Goal: Check status: Check status

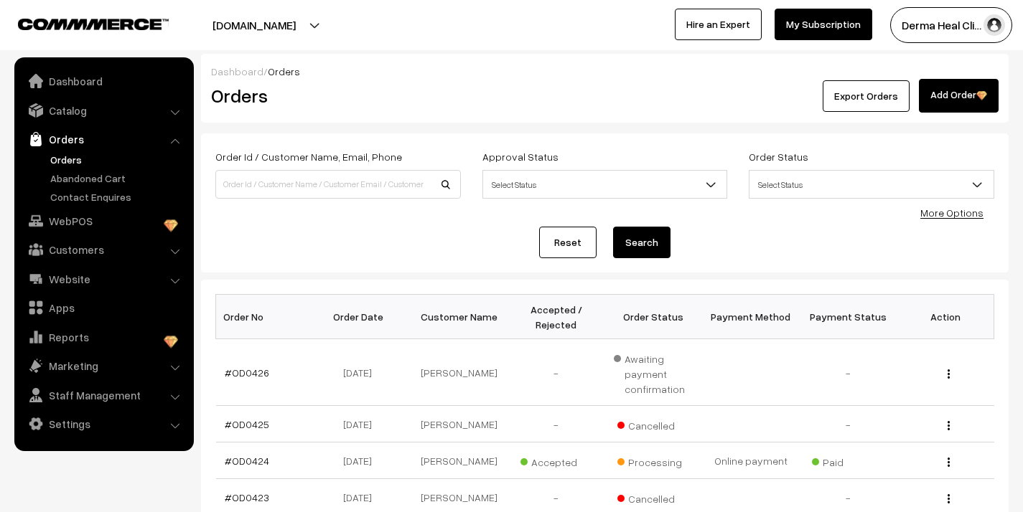
scroll to position [28, 0]
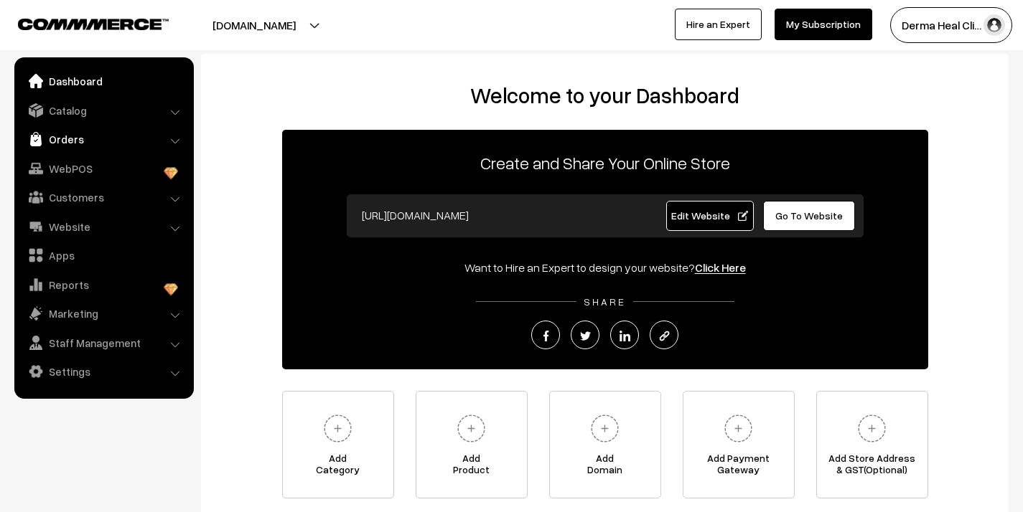
click at [105, 144] on link "Orders" at bounding box center [103, 139] width 171 height 26
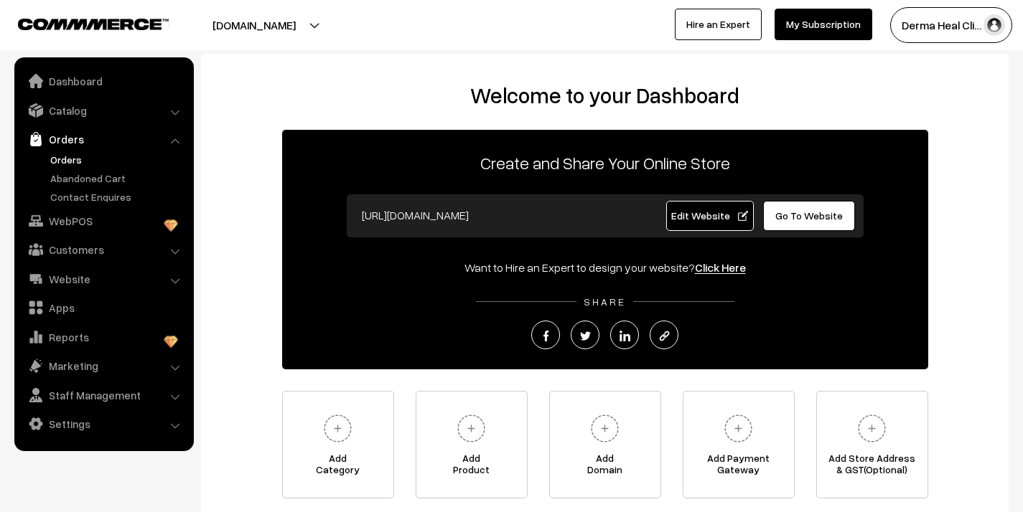
click at [93, 163] on link "Orders" at bounding box center [118, 159] width 142 height 15
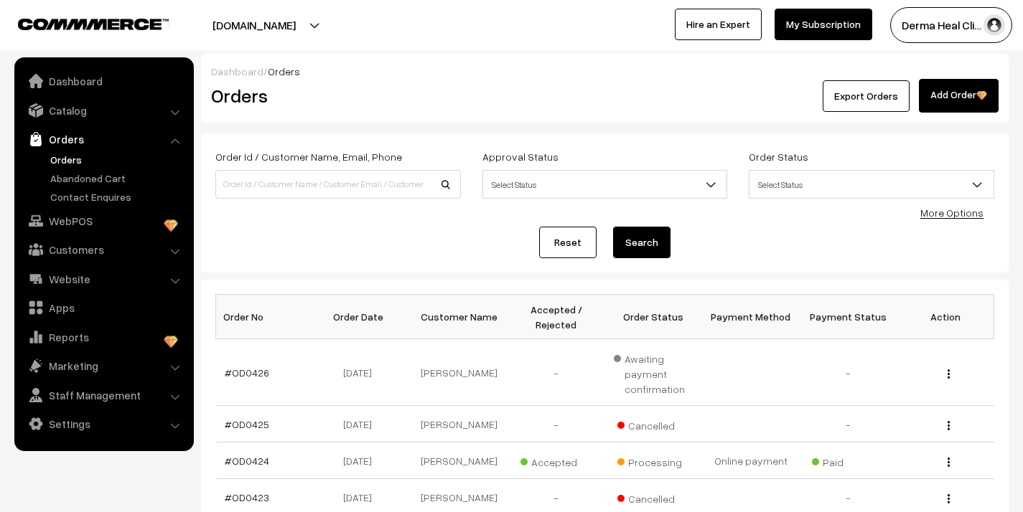
click at [388, 98] on h2 "Orders" at bounding box center [335, 96] width 248 height 22
